Goal: Transaction & Acquisition: Subscribe to service/newsletter

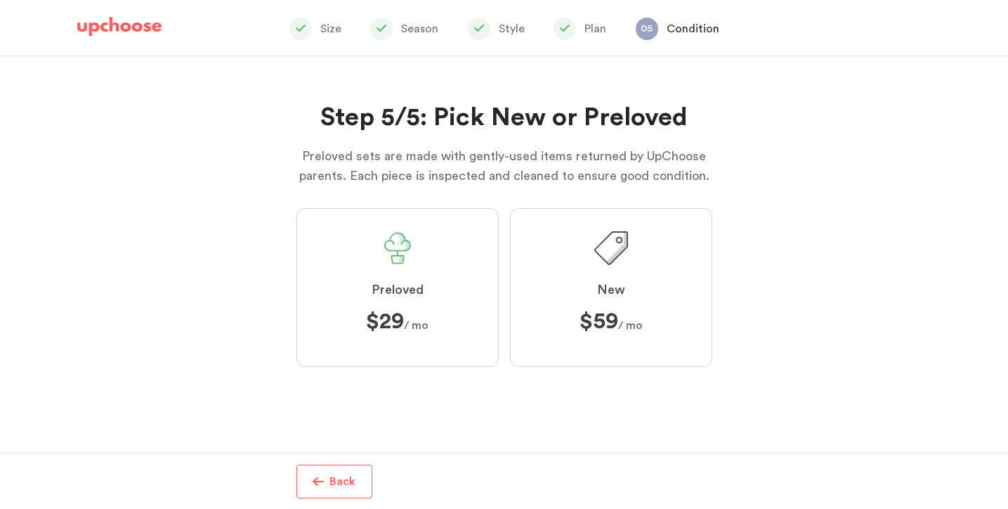
scroll to position [82, 0]
click at [449, 284] on label "Preloved $29 $29 / mo" at bounding box center [397, 287] width 202 height 159
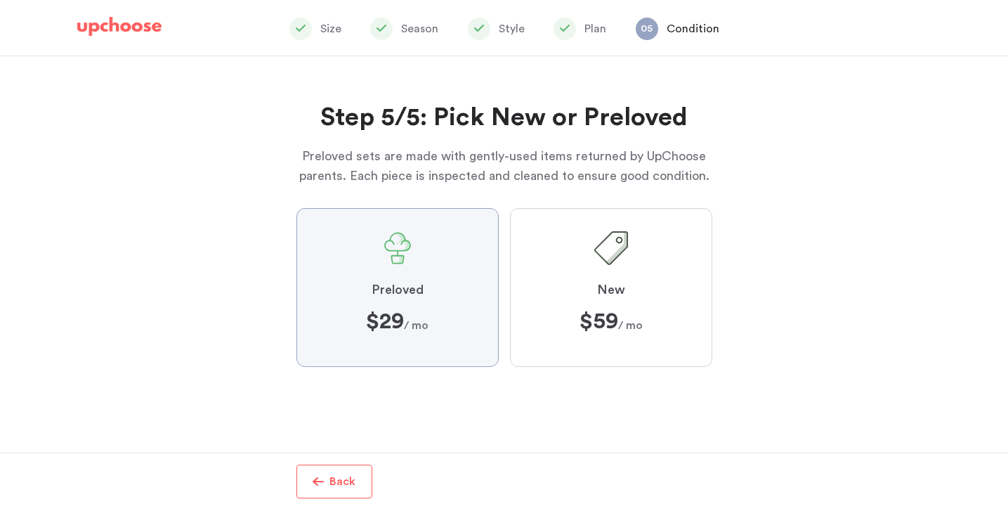
click at [0, 0] on input "Preloved $29 $29 / mo" at bounding box center [0, 0] width 0 height 0
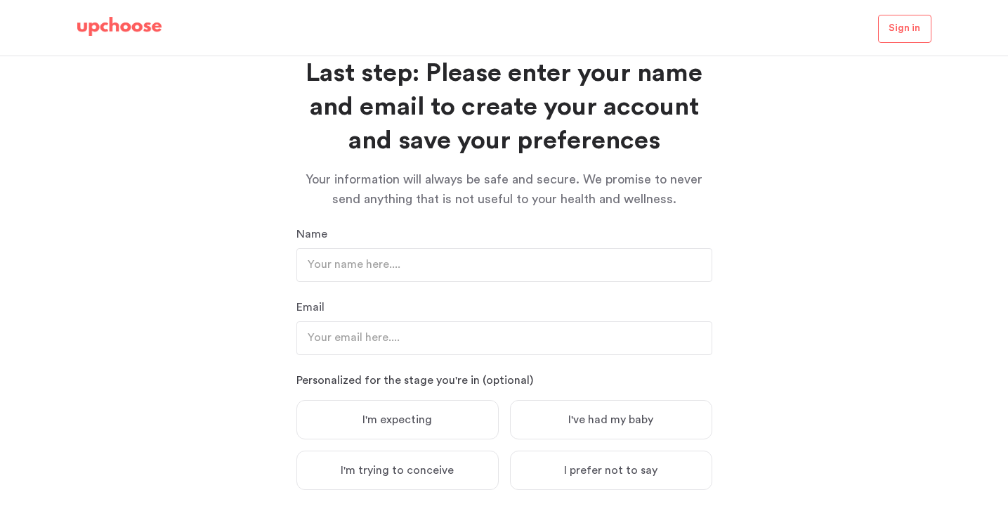
scroll to position [20, 0]
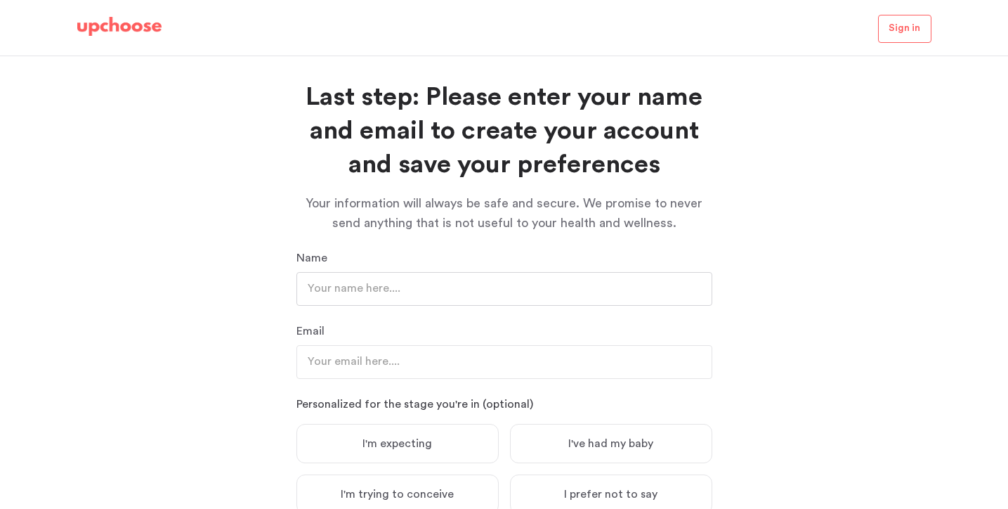
click at [462, 287] on input "text" at bounding box center [504, 289] width 416 height 34
type input "[PERSON_NAME]"
type input "hannah.mi.kim@gmail.com"
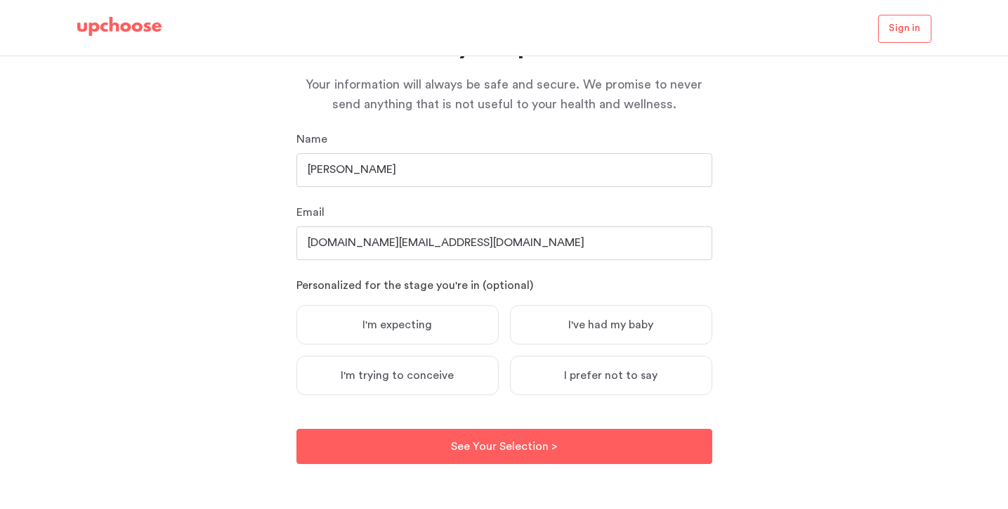
click at [576, 322] on span "I've had my baby" at bounding box center [610, 324] width 85 height 14
click at [0, 0] on input "I've had my baby" at bounding box center [0, 0] width 0 height 0
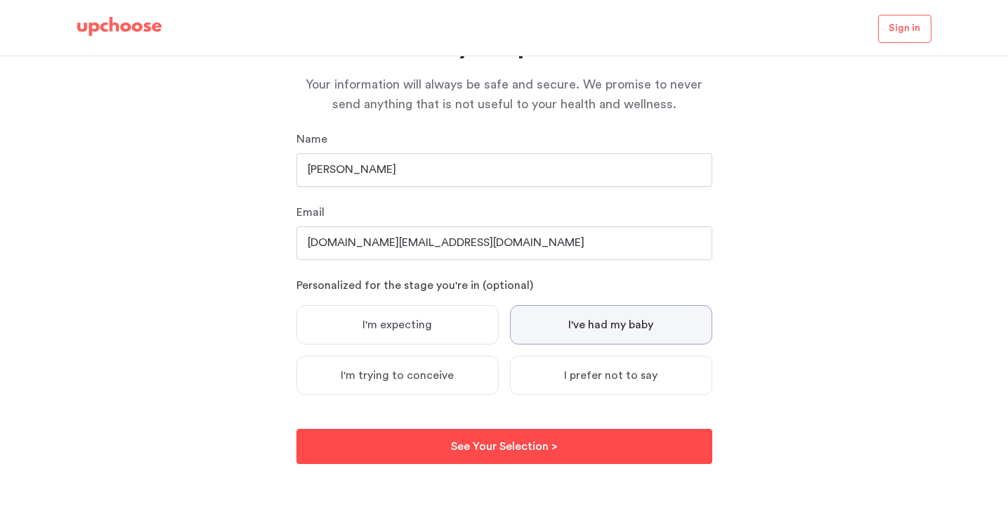
click at [520, 443] on p "See Your Selection >" at bounding box center [504, 446] width 106 height 17
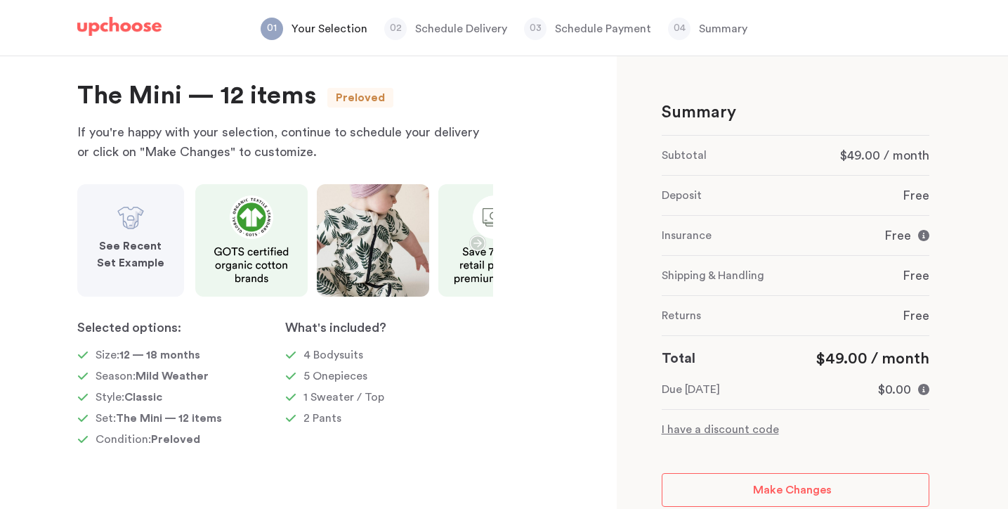
scroll to position [22, 0]
click at [476, 246] on icon "button" at bounding box center [477, 241] width 17 height 17
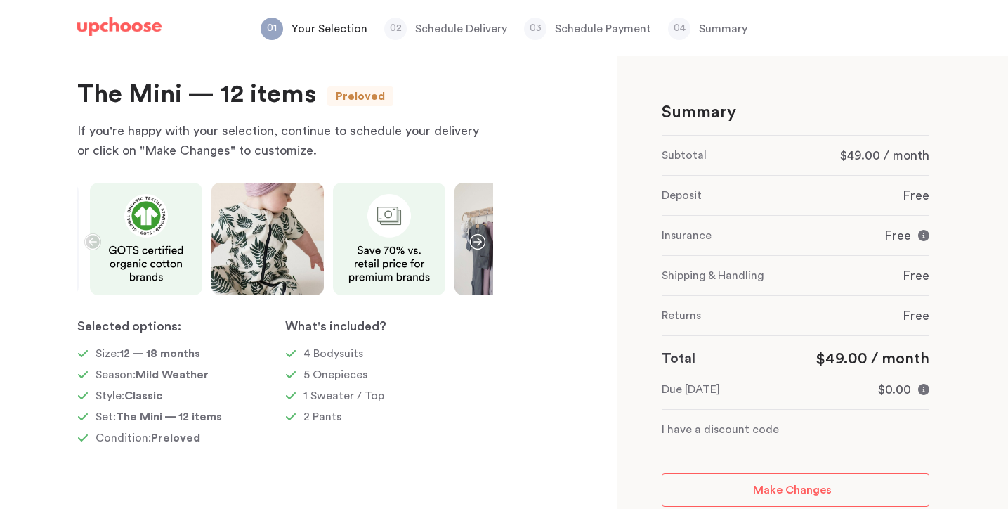
click at [476, 246] on icon "button" at bounding box center [477, 241] width 17 height 17
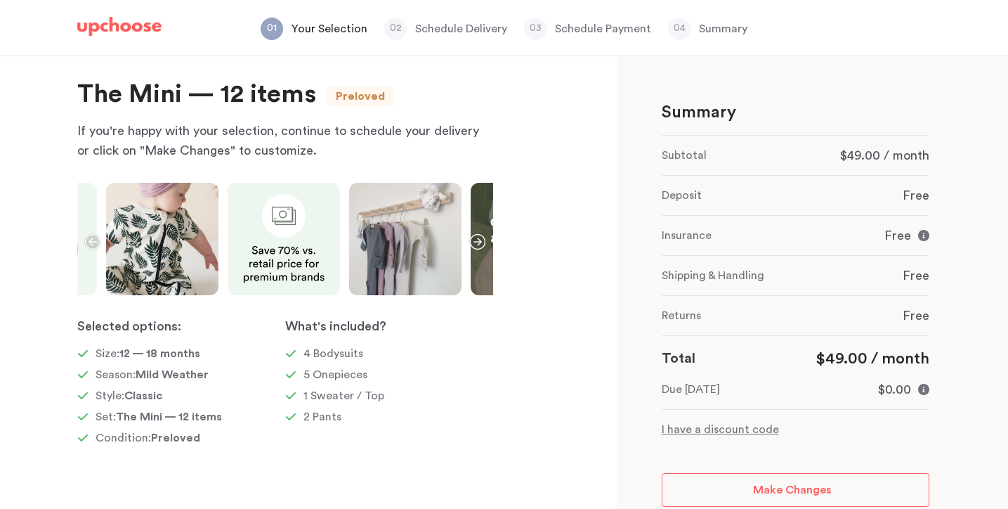
click at [476, 246] on icon "button" at bounding box center [477, 241] width 17 height 17
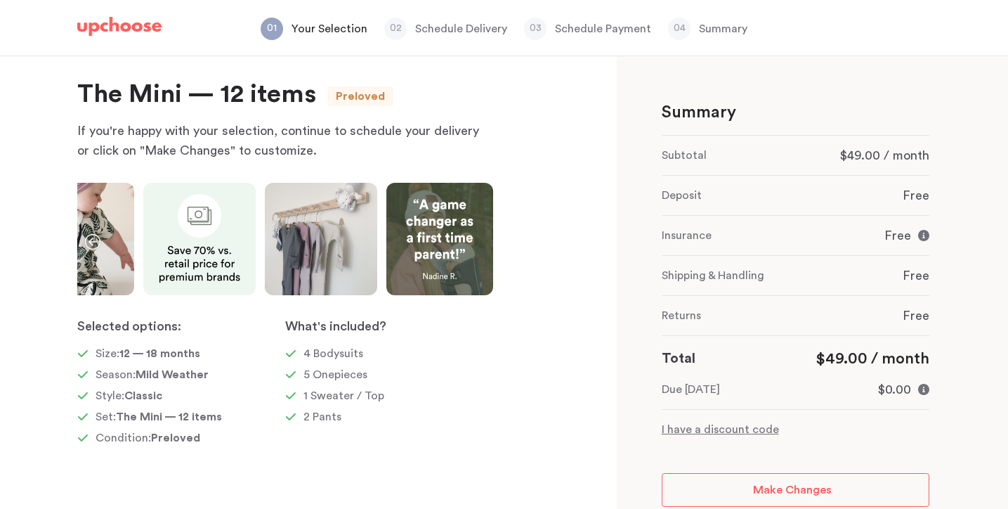
click at [89, 243] on icon "button" at bounding box center [91, 241] width 15 height 15
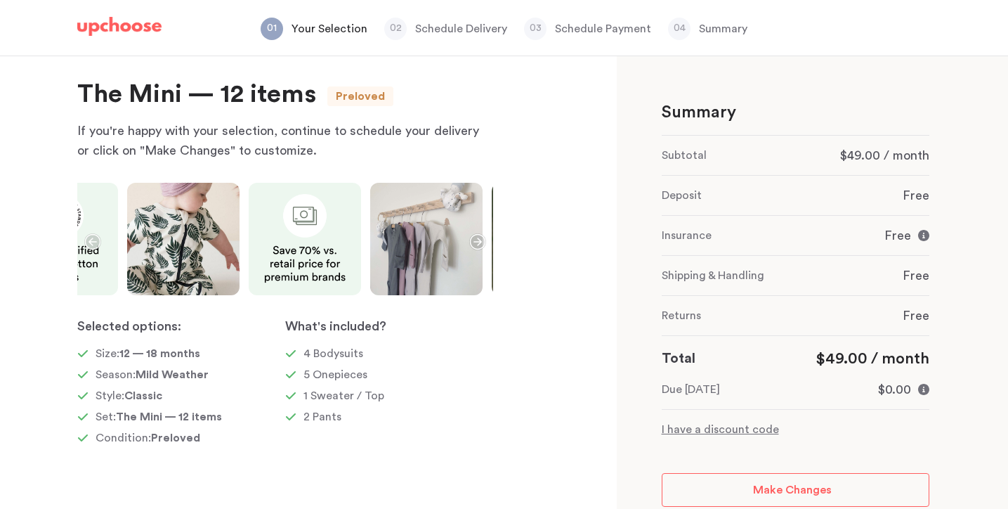
click at [89, 243] on icon "button" at bounding box center [91, 241] width 15 height 15
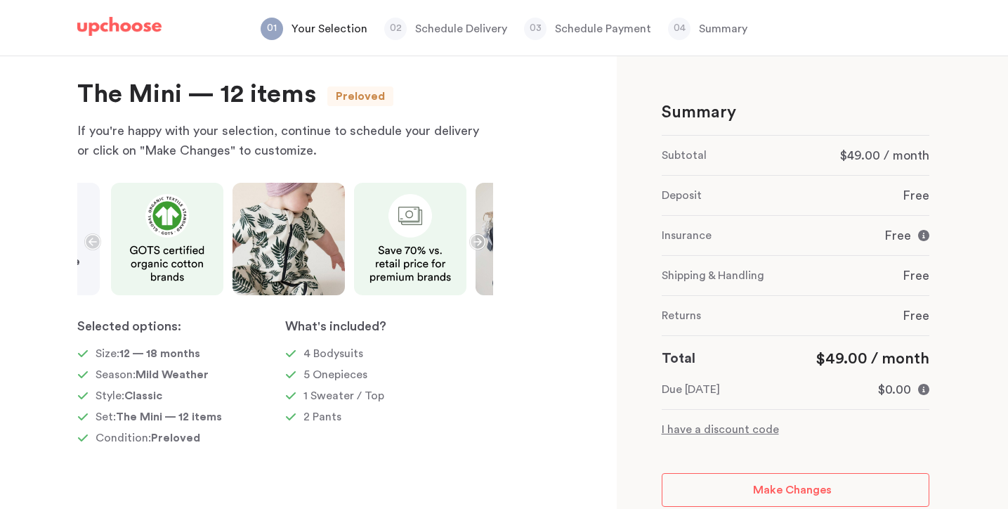
click at [89, 243] on icon "button" at bounding box center [91, 241] width 15 height 15
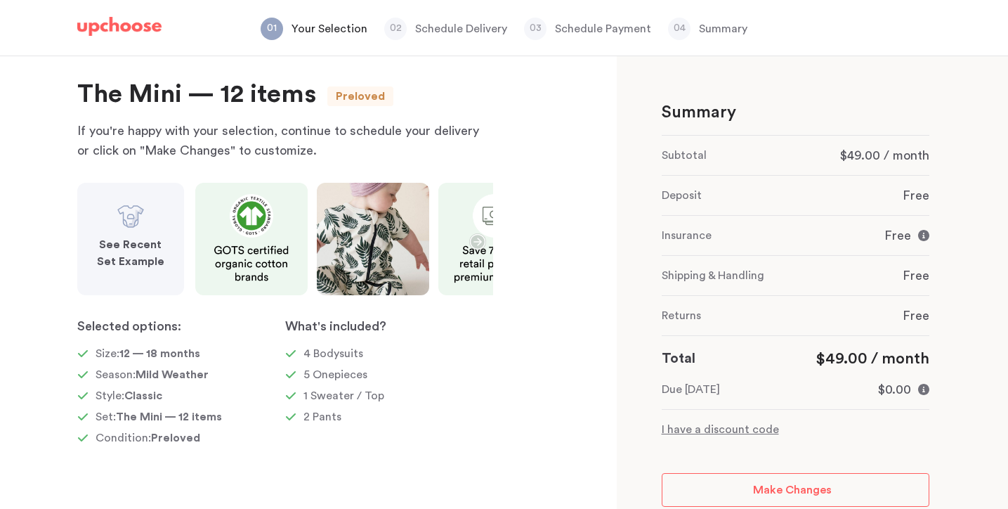
click at [133, 241] on strong "See Recent Set Example" at bounding box center [130, 253] width 67 height 28
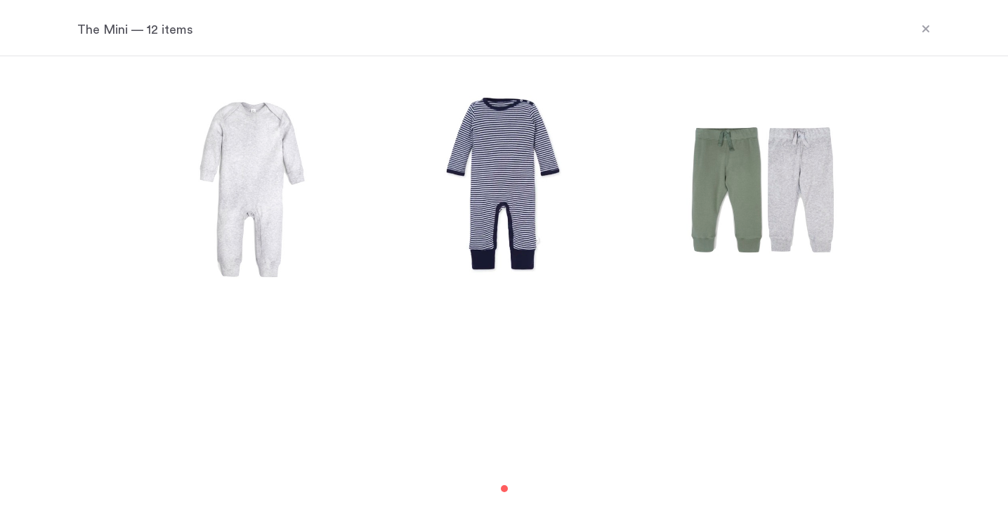
scroll to position [769, 0]
